Goal: Task Accomplishment & Management: Manage account settings

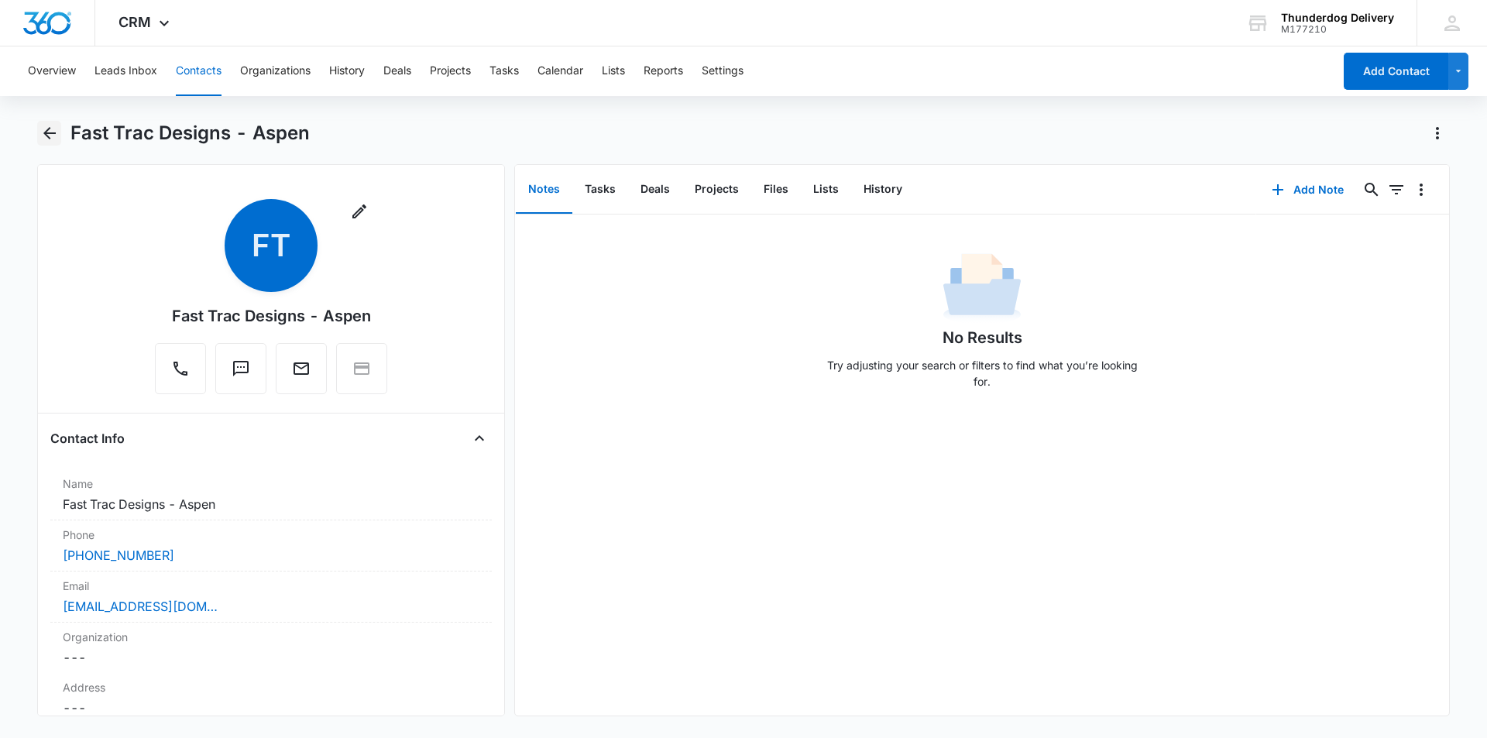
click at [47, 136] on icon "Back" at bounding box center [49, 133] width 12 height 12
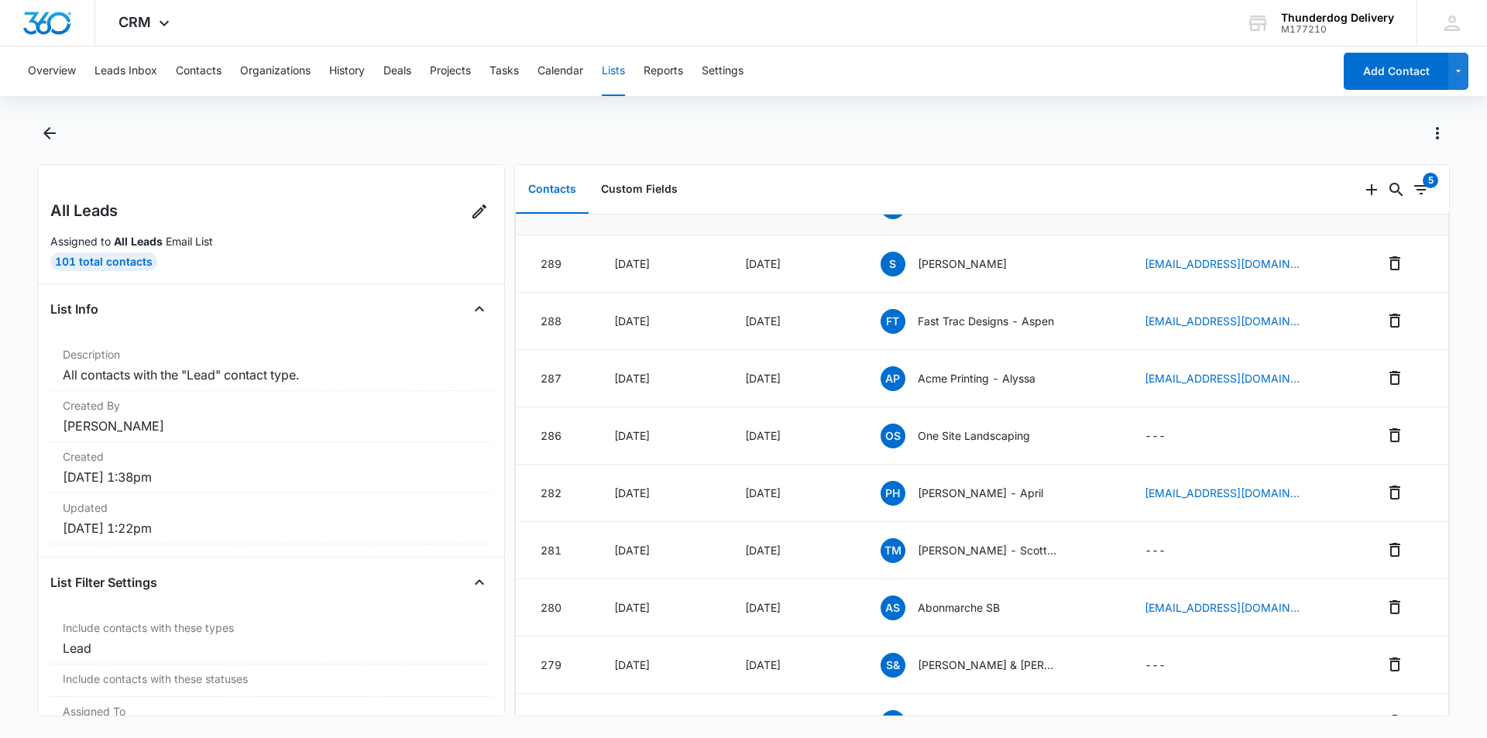
scroll to position [155, 0]
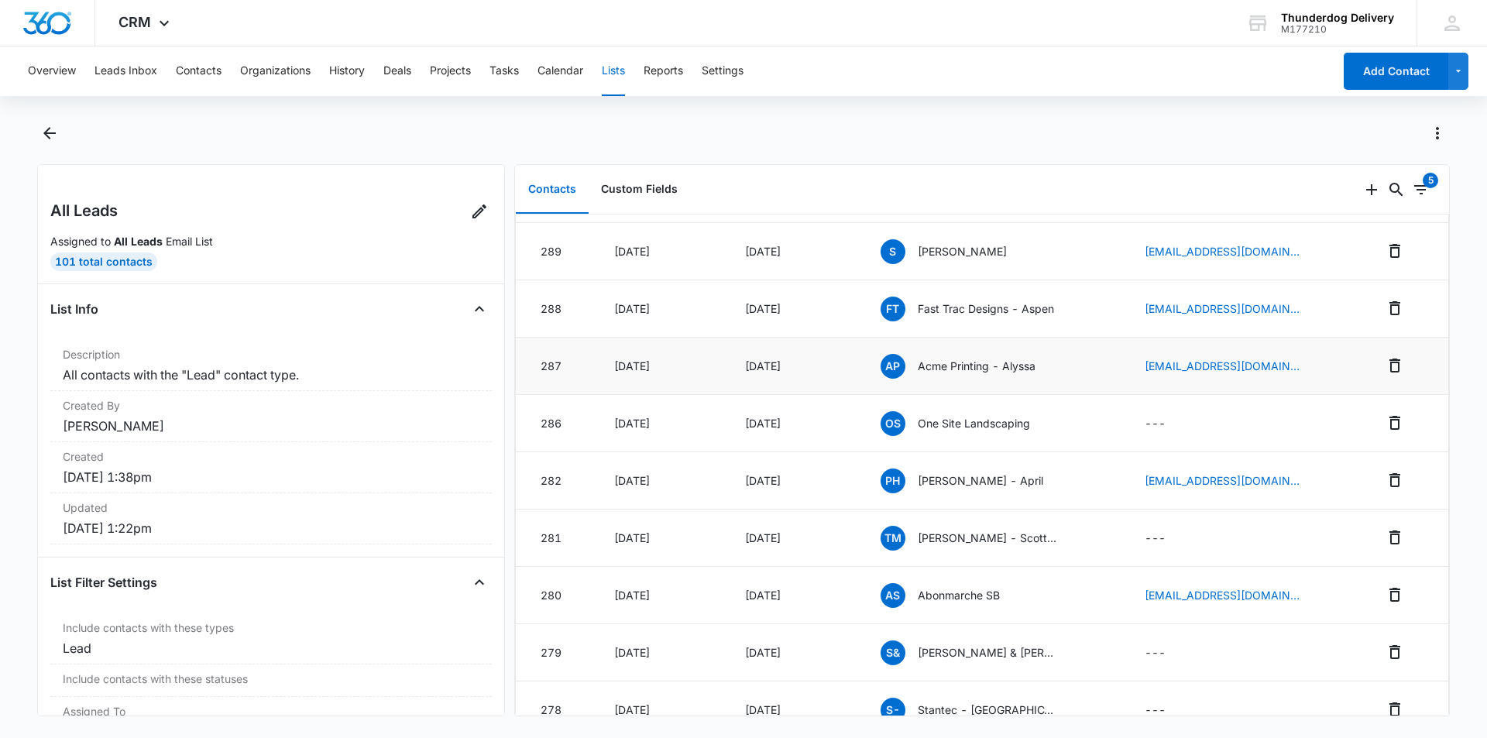
click at [974, 366] on p "Acme Printing - Alyssa" at bounding box center [977, 366] width 118 height 16
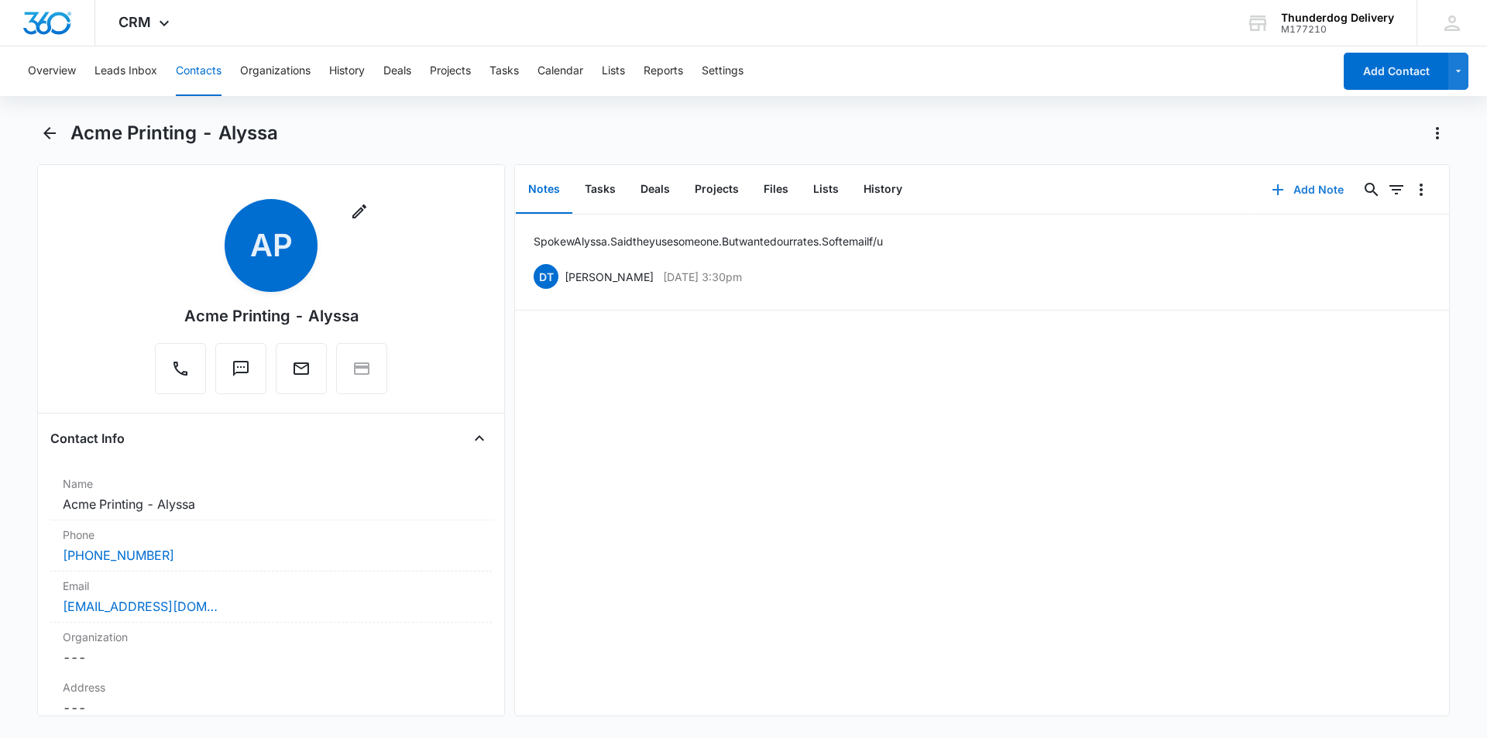
click at [1306, 193] on button "Add Note" at bounding box center [1307, 189] width 103 height 37
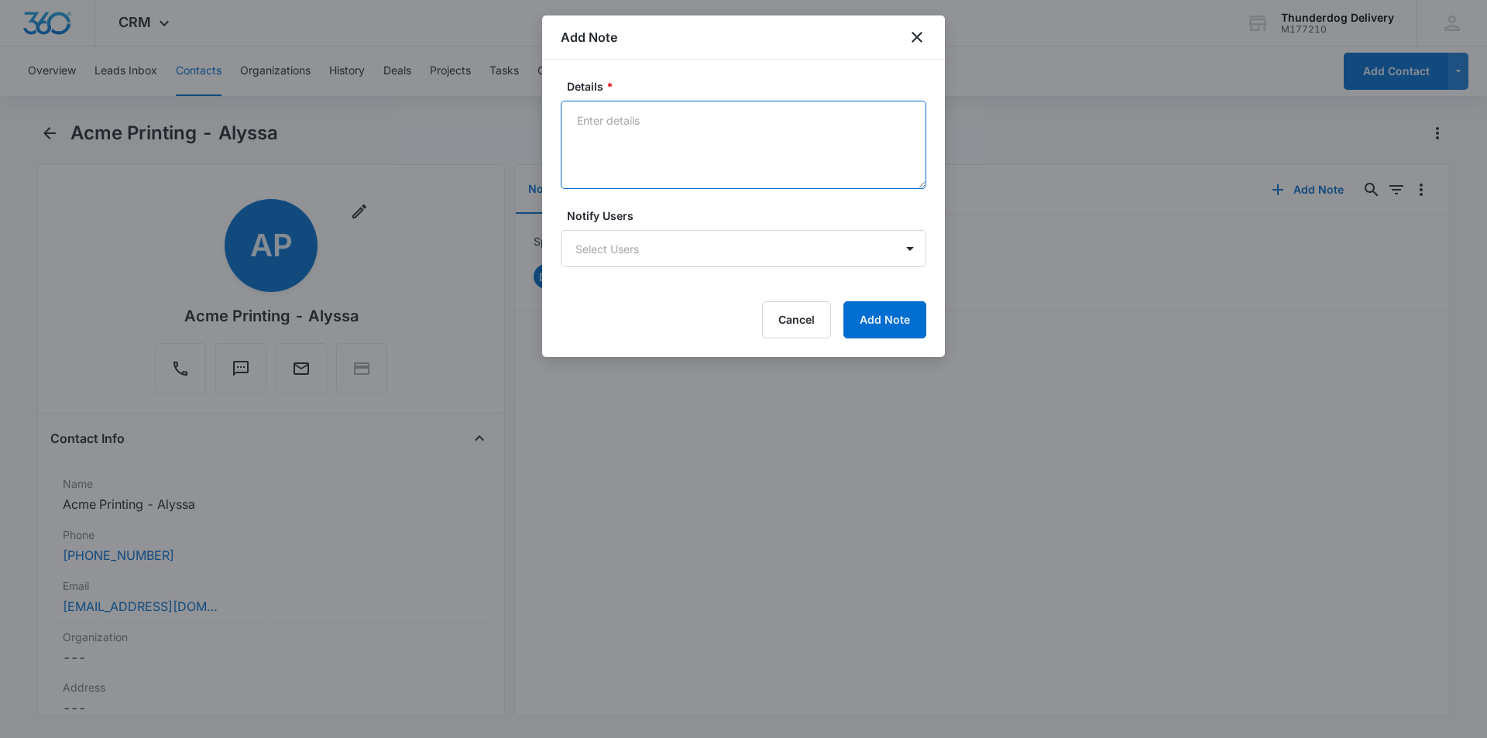
click at [663, 137] on textarea "Details *" at bounding box center [744, 145] width 366 height 88
type textarea "email #2"
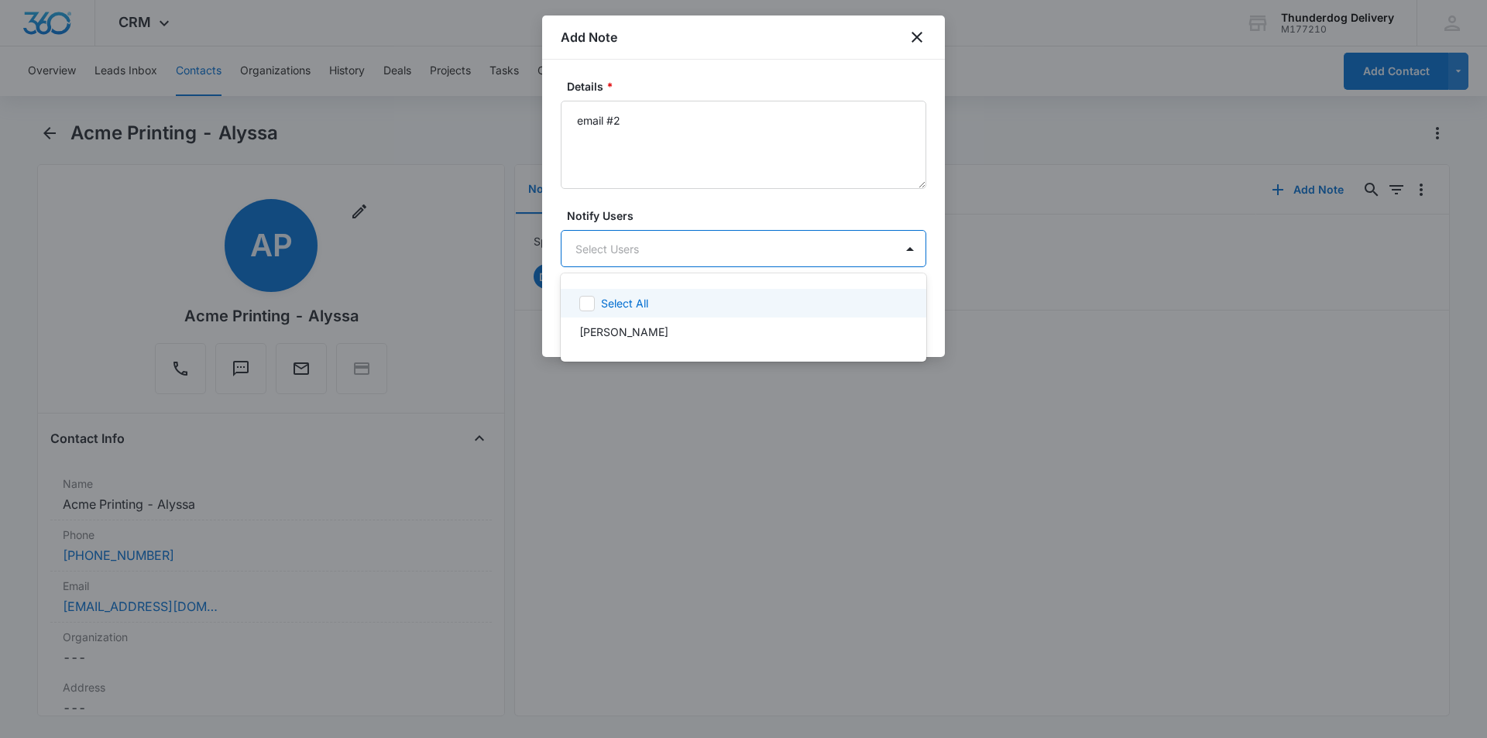
click at [634, 250] on body "CRM Apps Reputation Websites Forms CRM Email Social Payments POS Content Ads In…" at bounding box center [743, 369] width 1487 height 738
click at [589, 307] on icon at bounding box center [587, 304] width 14 height 14
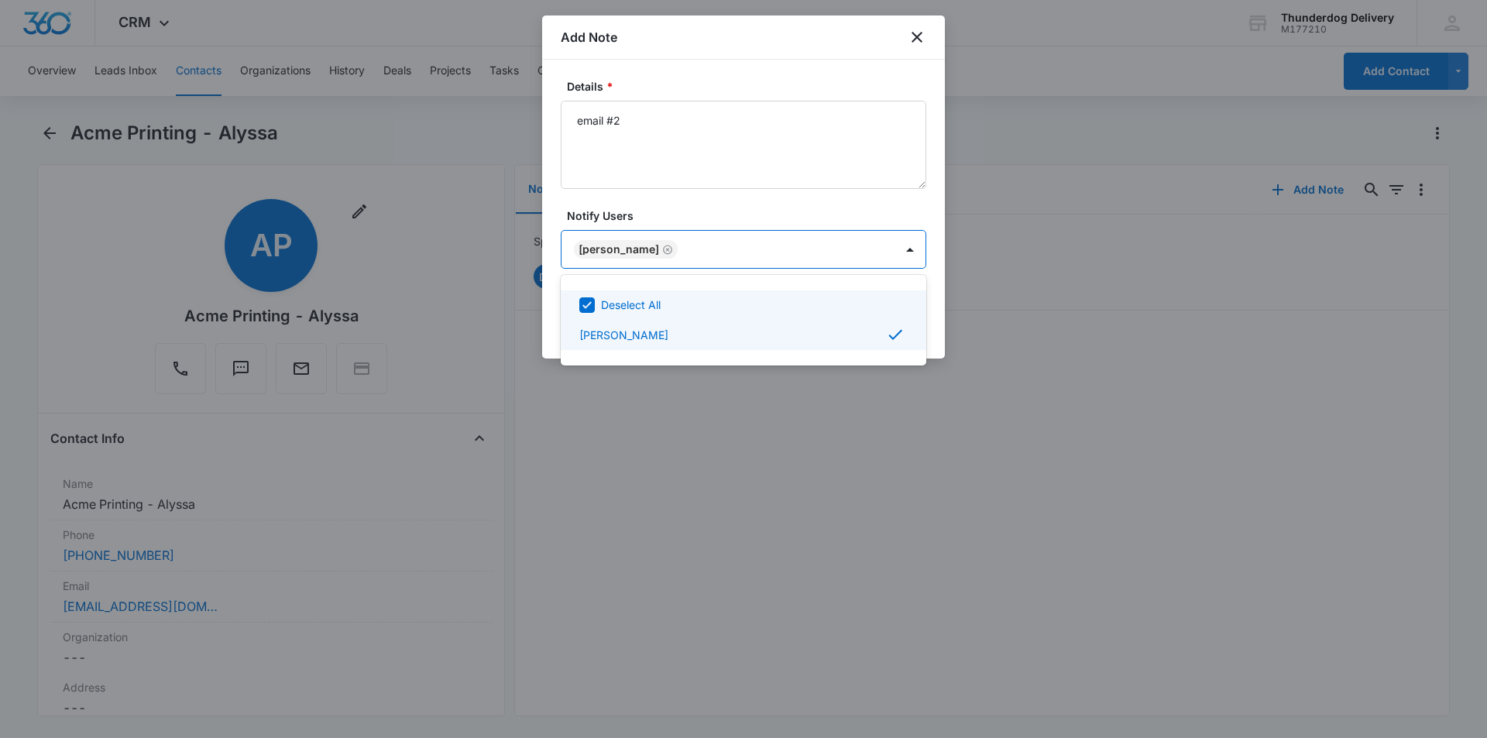
click at [761, 165] on div at bounding box center [743, 369] width 1487 height 738
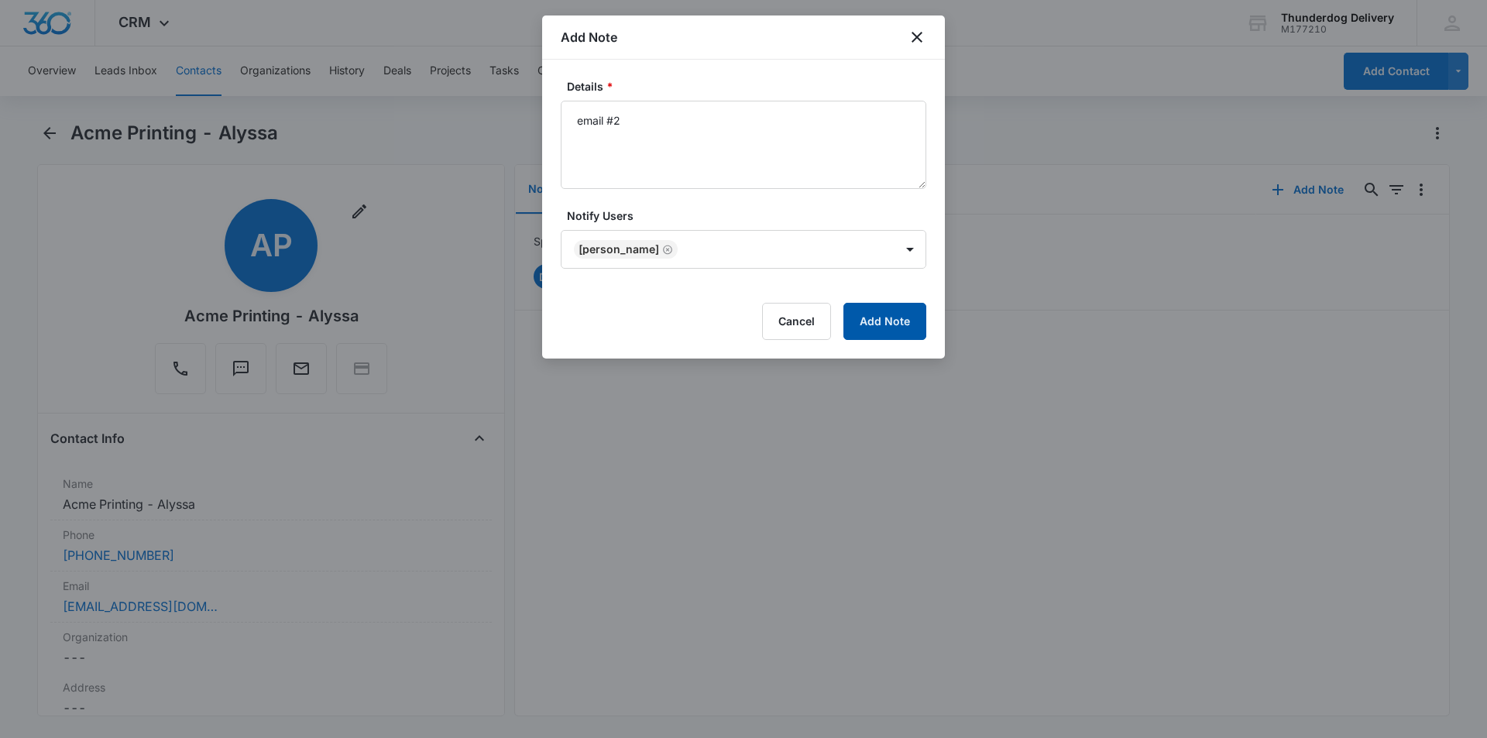
click at [864, 321] on button "Add Note" at bounding box center [884, 321] width 83 height 37
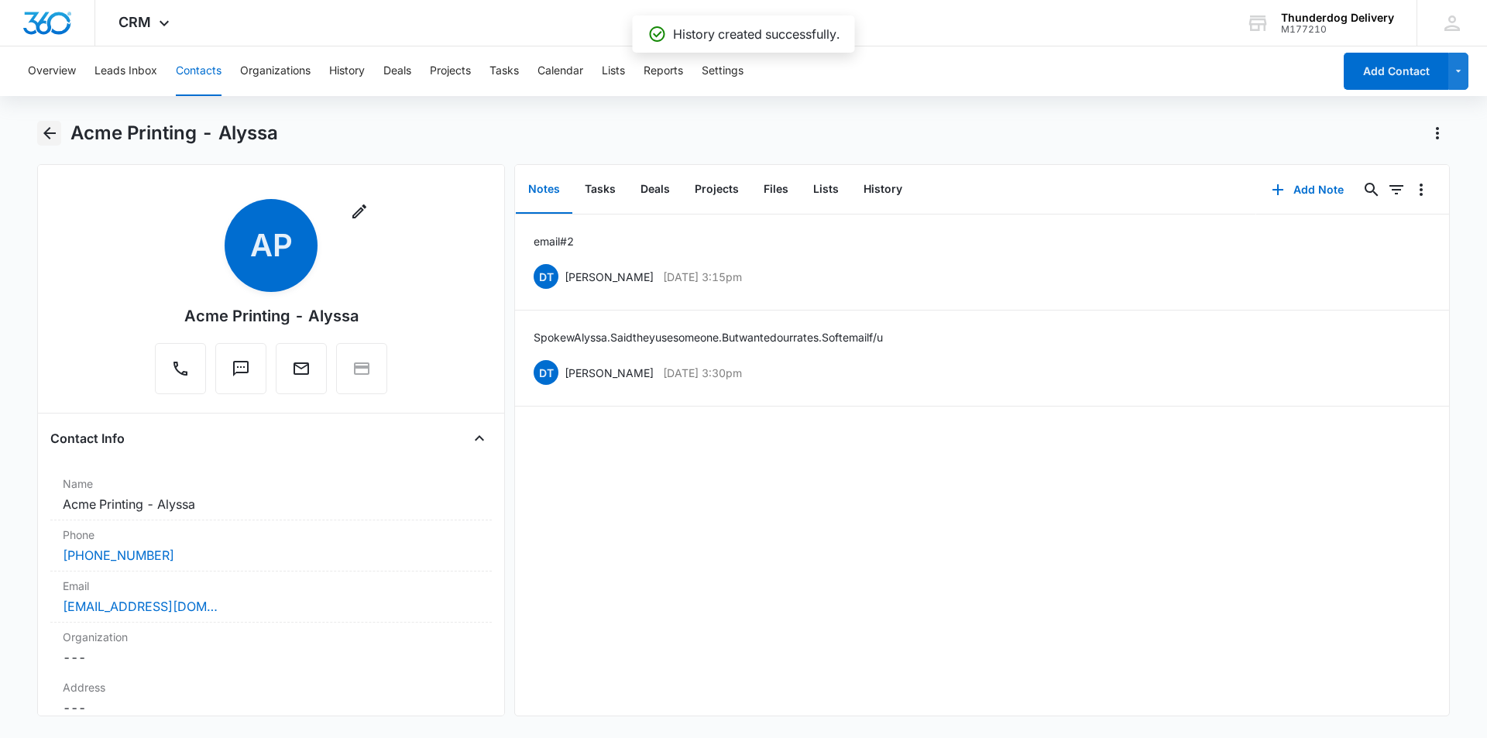
click at [48, 131] on icon "Back" at bounding box center [49, 133] width 19 height 19
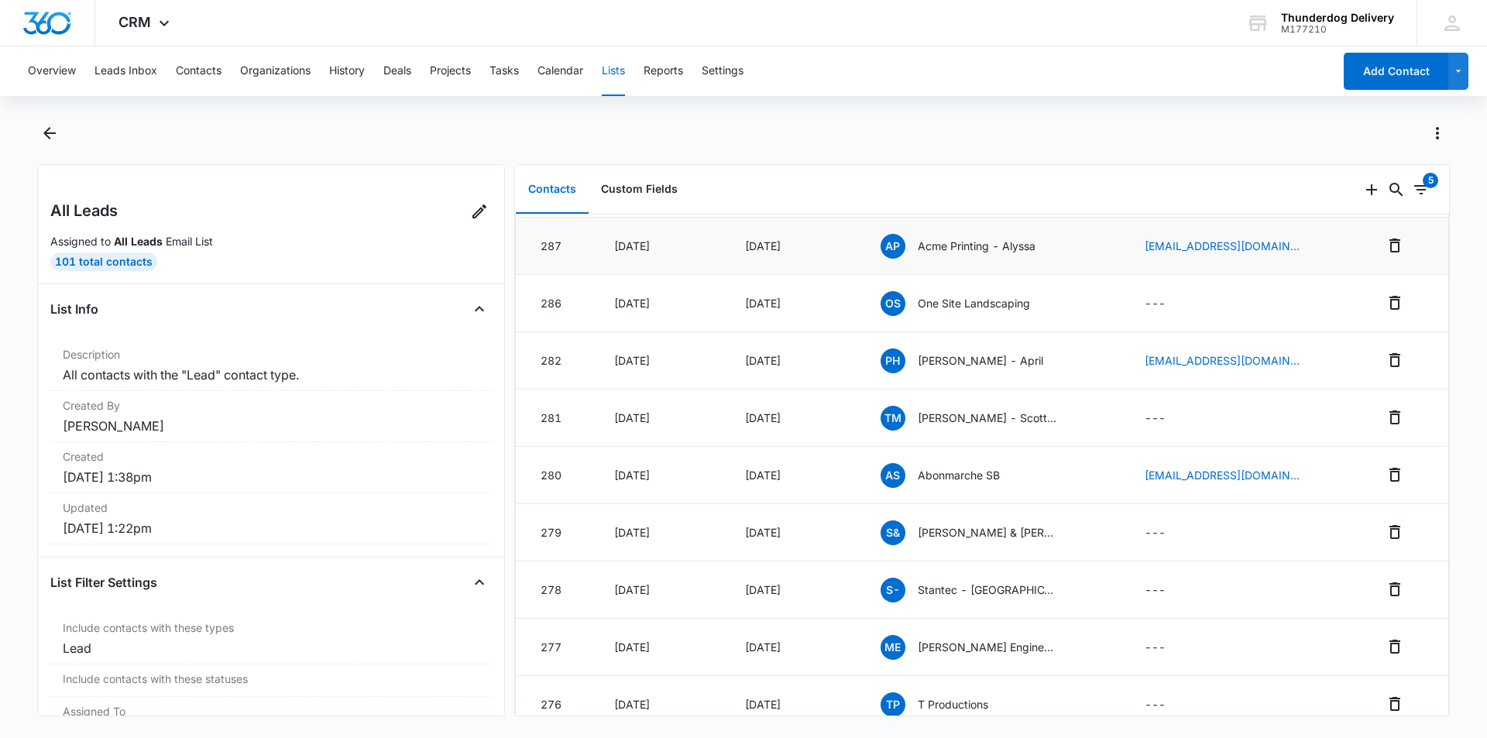
scroll to position [232, 0]
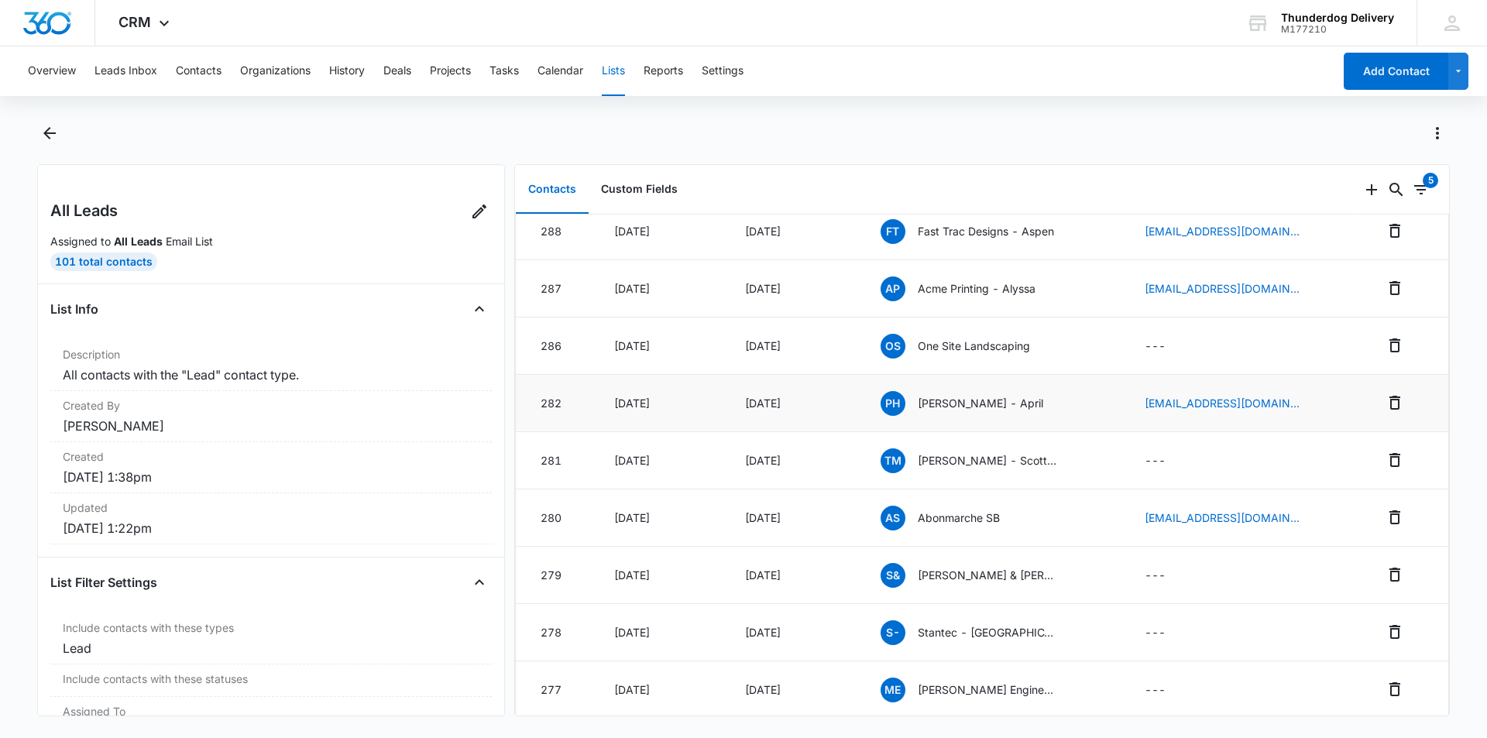
click at [977, 406] on p "[PERSON_NAME] - April" at bounding box center [980, 403] width 125 height 16
